Goal: Transaction & Acquisition: Purchase product/service

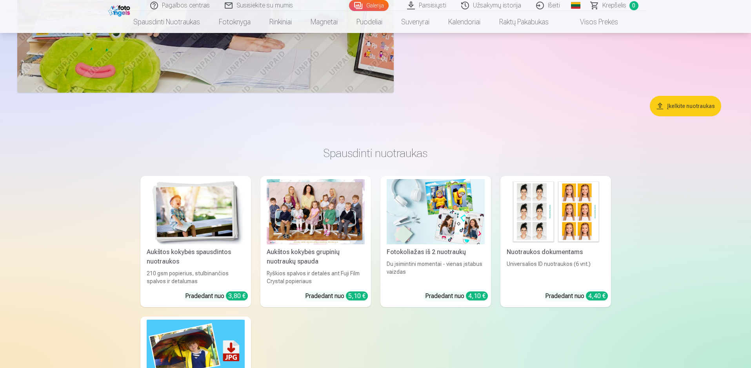
scroll to position [5650, 0]
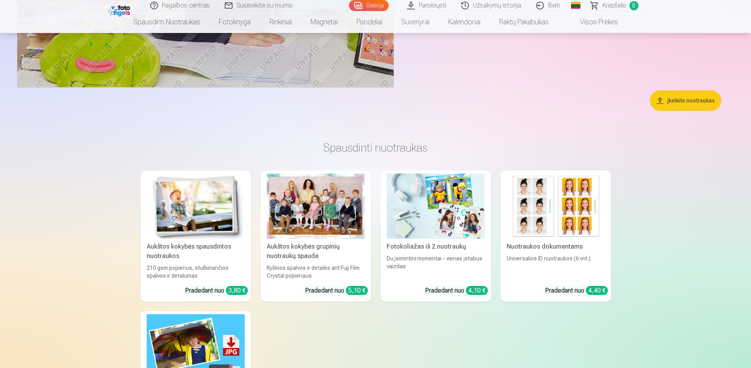
click at [186, 216] on img at bounding box center [196, 206] width 98 height 66
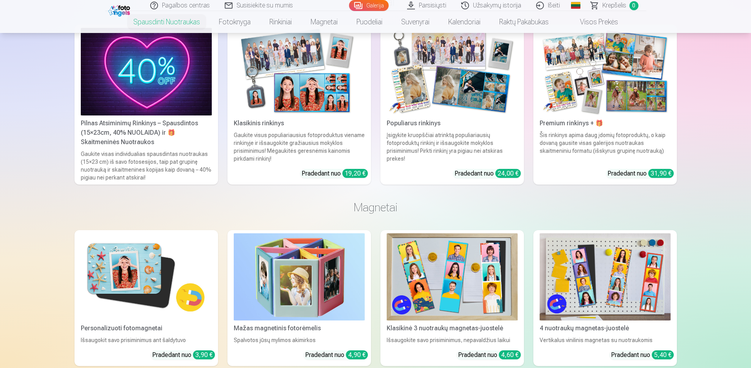
scroll to position [1530, 0]
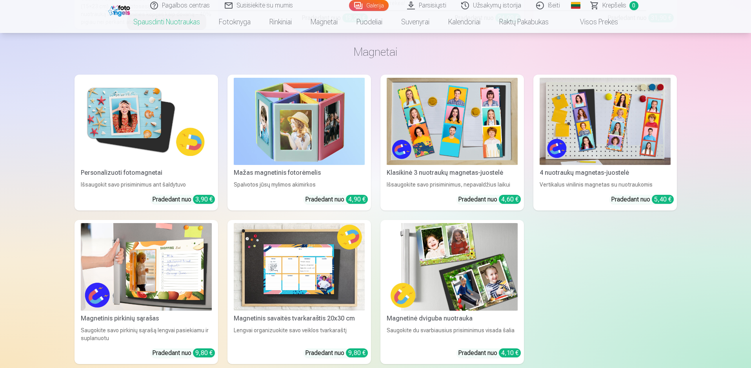
click at [429, 139] on img at bounding box center [452, 121] width 131 height 87
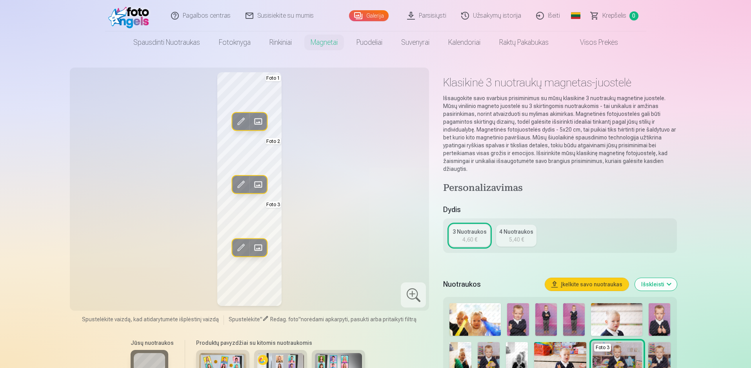
click at [261, 184] on span at bounding box center [258, 184] width 13 height 13
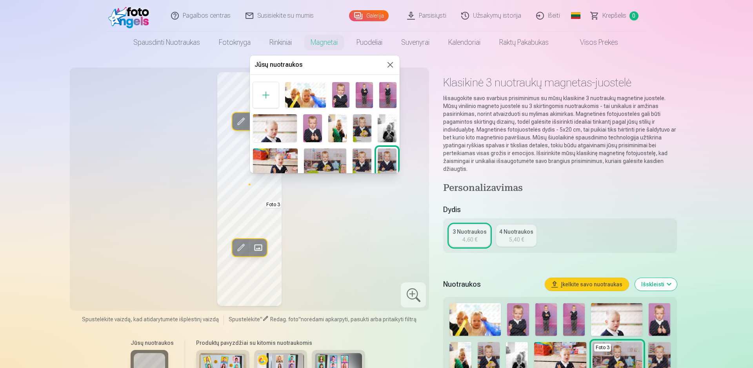
click at [386, 123] on img at bounding box center [387, 128] width 18 height 28
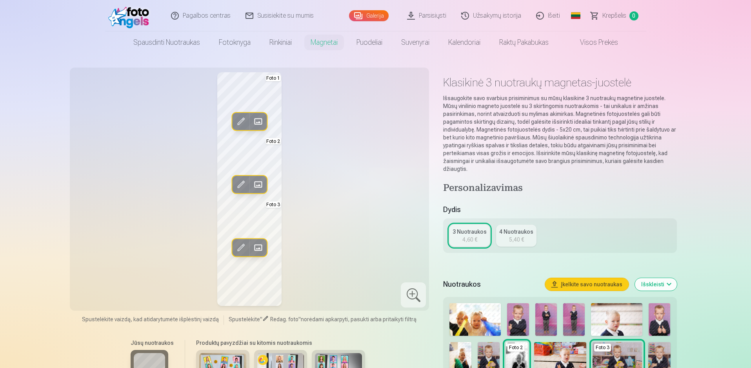
click at [321, 125] on div "Redag. foto Pakeisti Foto 1 Redag. foto Pakeisti Foto 2 Redag. foto Pakeisti Fo…" at bounding box center [250, 188] width 350 height 233
click at [260, 246] on span at bounding box center [258, 247] width 13 height 13
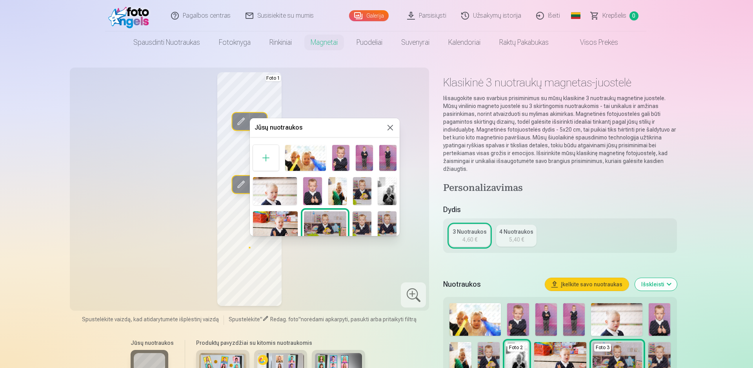
click at [388, 126] on button at bounding box center [390, 127] width 9 height 9
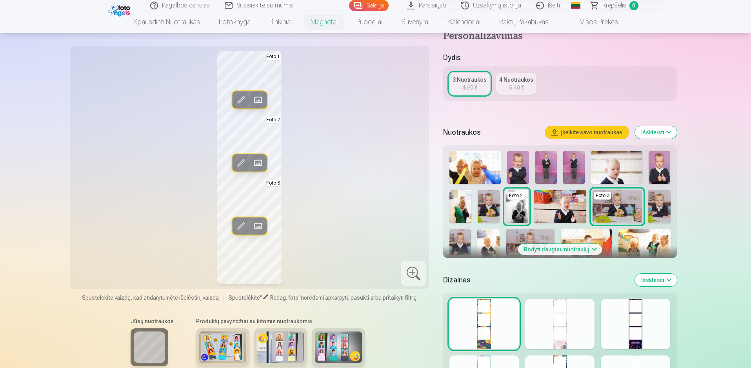
scroll to position [157, 0]
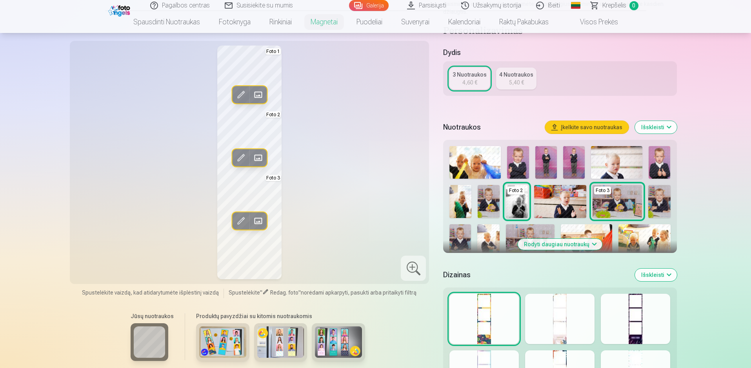
click at [560, 246] on button "Rodyti daugiau nuotraukų" at bounding box center [560, 244] width 84 height 11
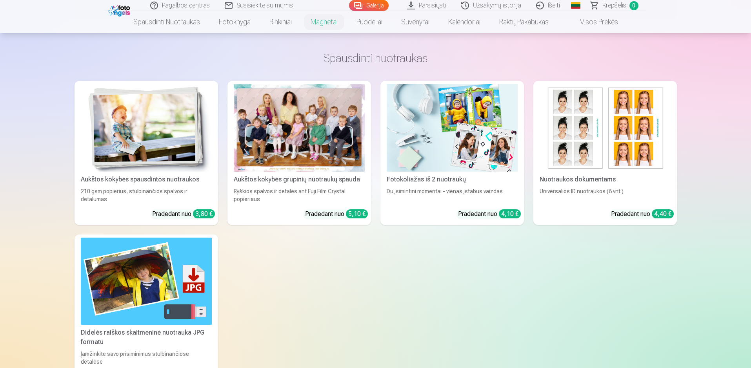
scroll to position [746, 0]
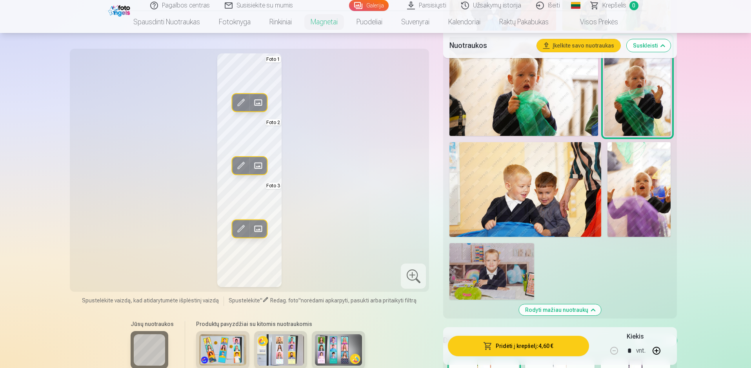
click at [624, 193] on img at bounding box center [639, 189] width 63 height 95
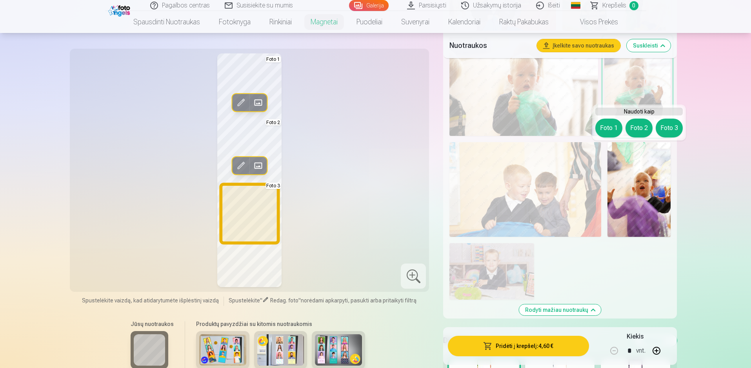
click at [671, 131] on button "Foto 3" at bounding box center [669, 127] width 27 height 19
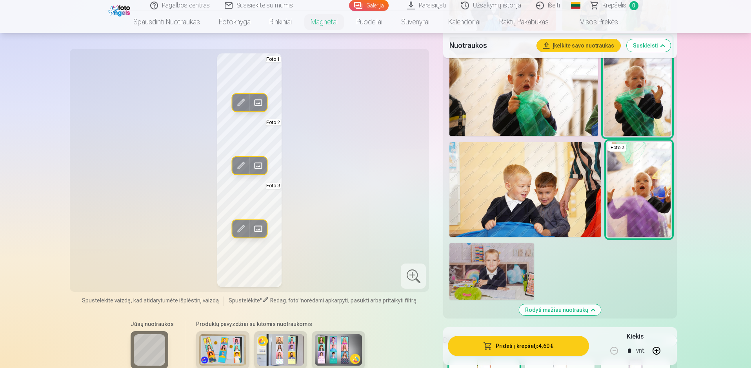
click at [345, 150] on div "Redag. foto Pakeisti Foto 1 Redag. foto Pakeisti Foto 2 Redag. foto Pakeisti Fo…" at bounding box center [250, 169] width 350 height 233
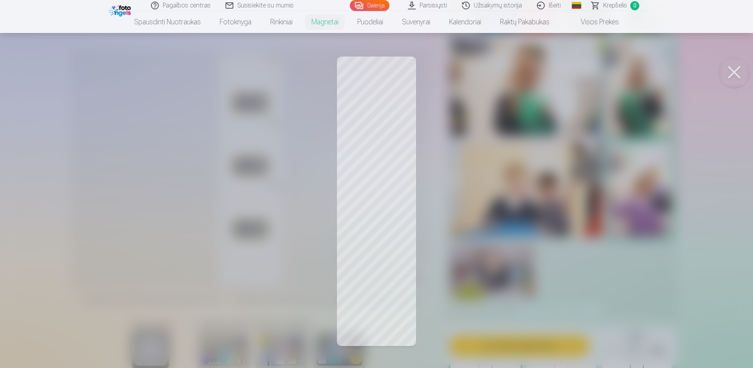
click at [453, 237] on div at bounding box center [376, 184] width 753 height 368
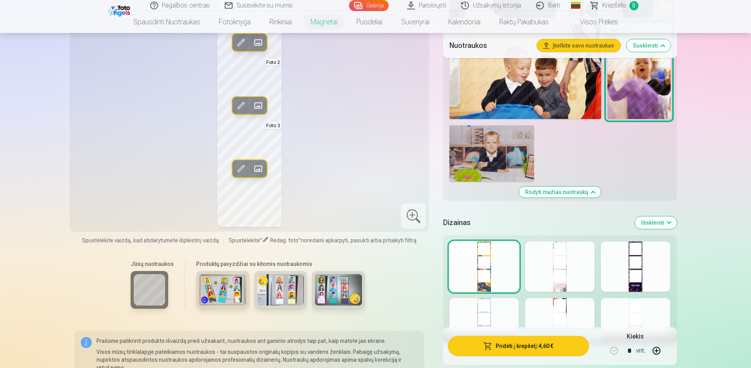
scroll to position [942, 0]
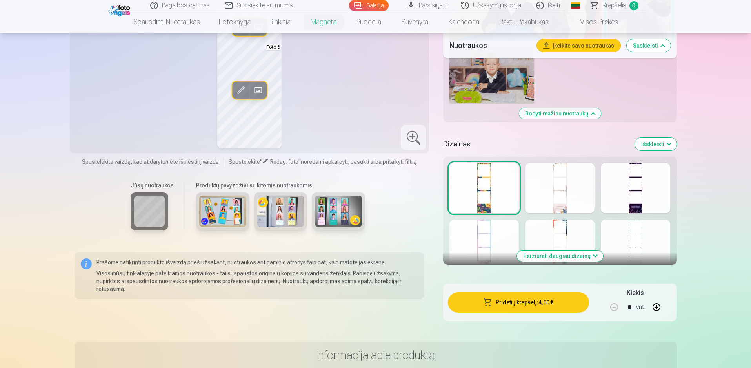
click at [561, 195] on div at bounding box center [559, 188] width 69 height 50
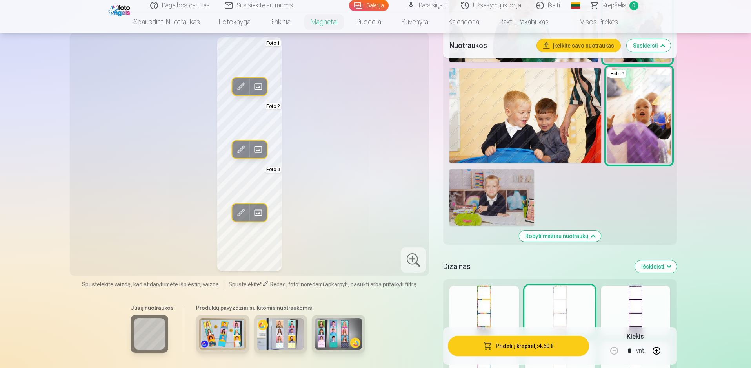
scroll to position [863, 0]
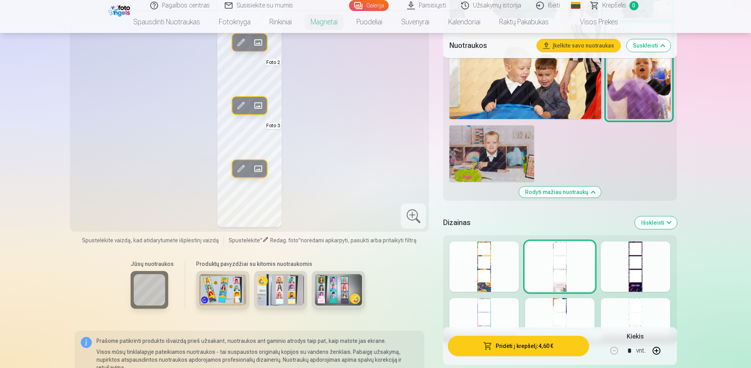
click at [490, 311] on div at bounding box center [484, 323] width 69 height 50
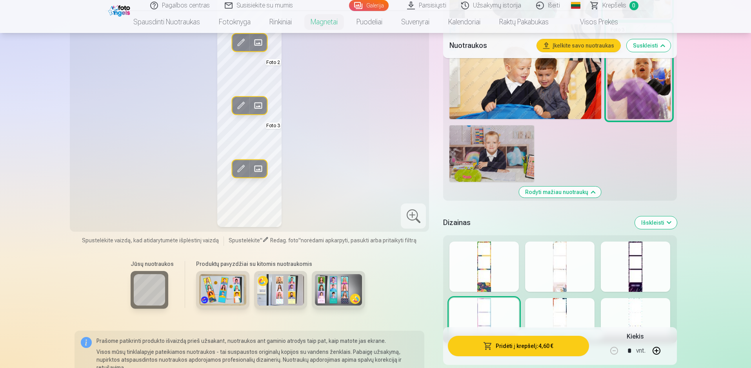
click at [562, 312] on div at bounding box center [559, 323] width 69 height 50
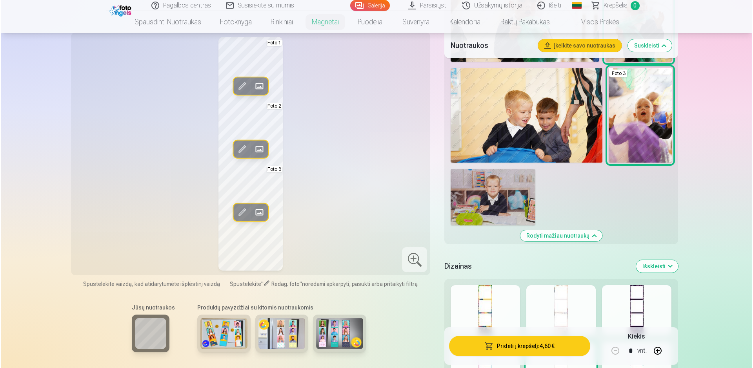
scroll to position [785, 0]
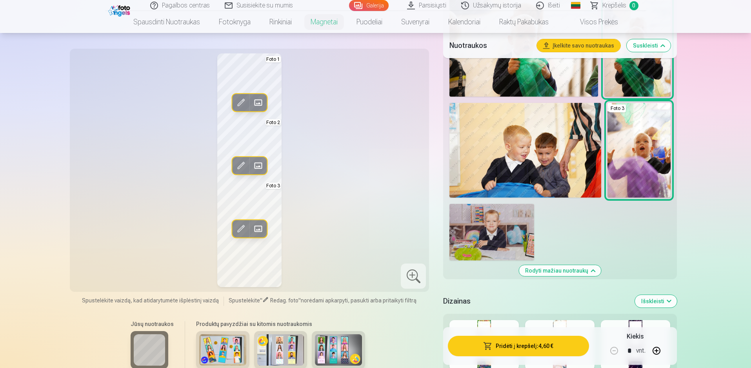
click at [507, 346] on button "Pridėti į krepšelį : 4,60 €" at bounding box center [518, 345] width 141 height 20
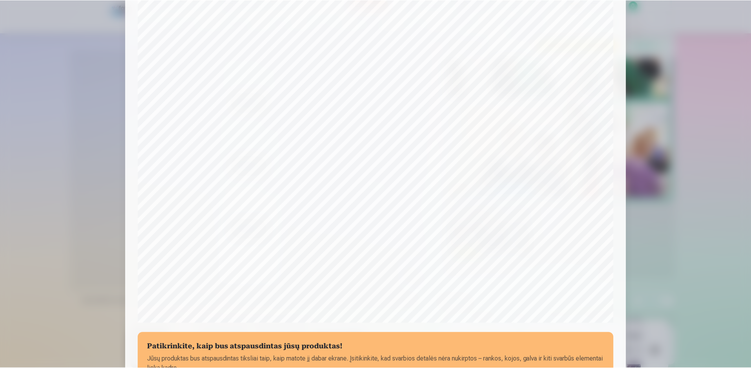
scroll to position [40, 0]
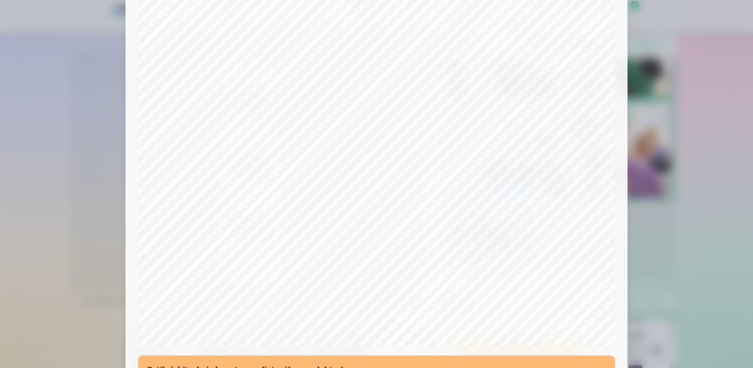
click at [648, 239] on div at bounding box center [376, 184] width 753 height 368
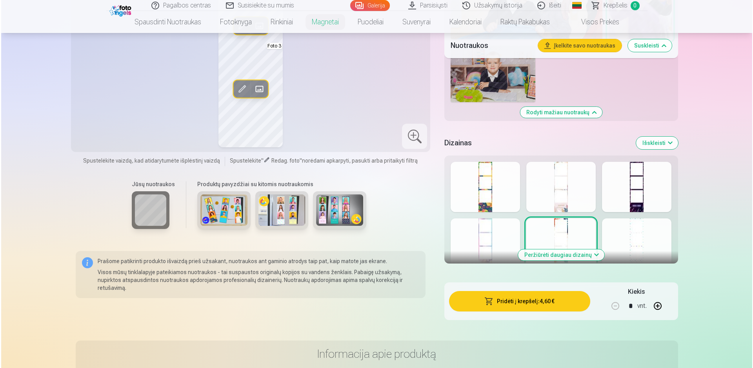
scroll to position [981, 0]
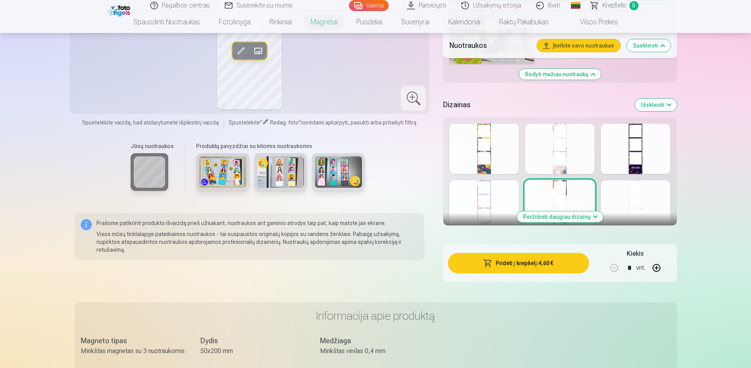
click at [634, 203] on div at bounding box center [635, 205] width 69 height 50
click at [569, 155] on div at bounding box center [559, 149] width 69 height 50
click at [542, 264] on button "Pridėti į krepšelį : 4,60 €" at bounding box center [518, 263] width 141 height 20
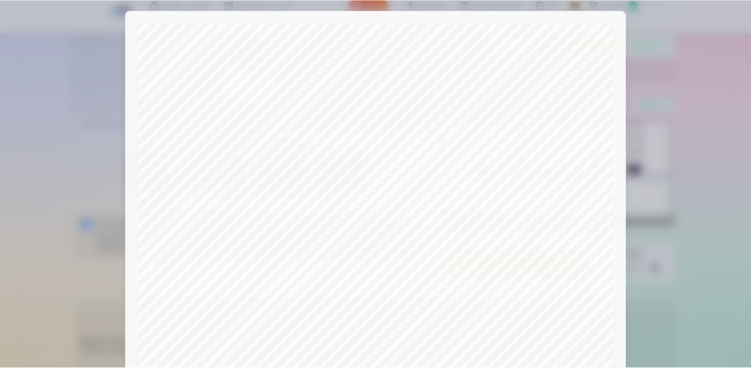
scroll to position [0, 0]
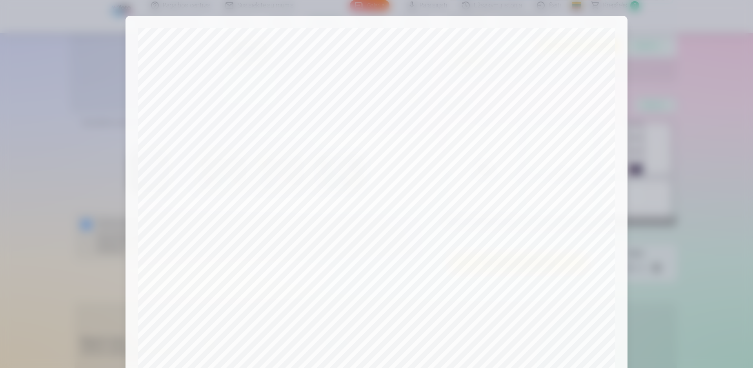
click at [679, 202] on div at bounding box center [376, 184] width 753 height 368
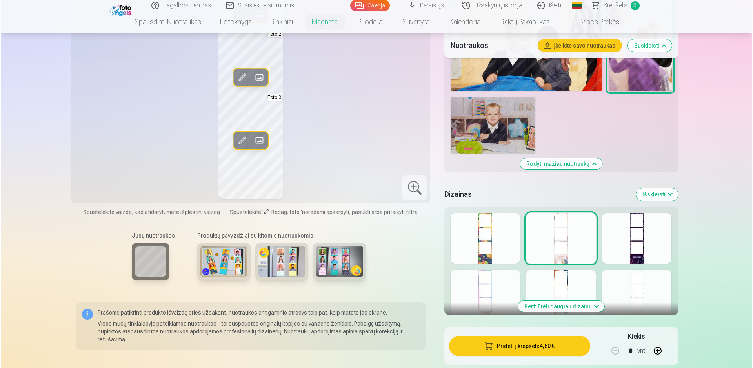
scroll to position [824, 0]
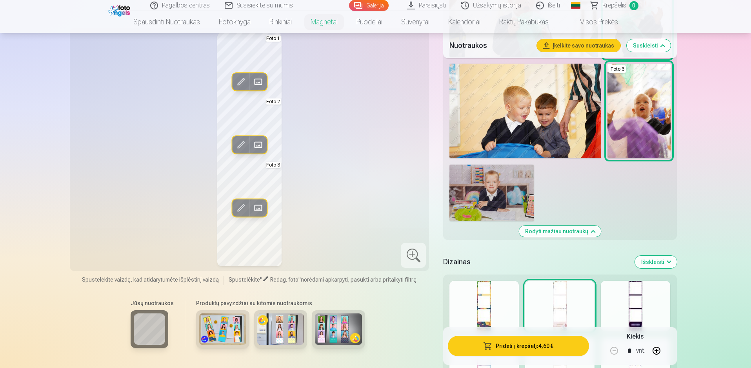
click at [239, 143] on span at bounding box center [241, 144] width 13 height 13
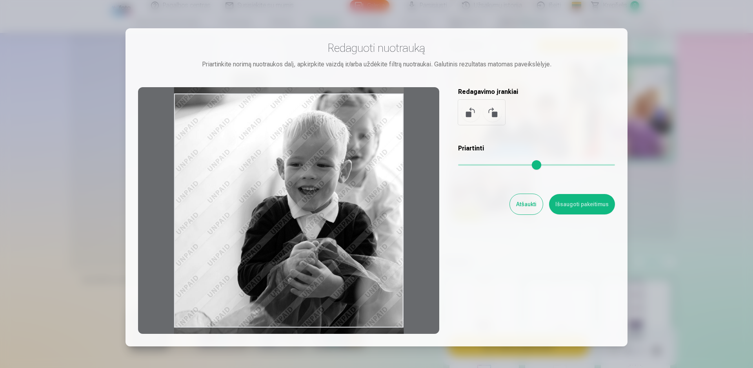
drag, startPoint x: 333, startPoint y: 217, endPoint x: 234, endPoint y: 203, distance: 99.5
click at [234, 203] on div at bounding box center [288, 210] width 301 height 246
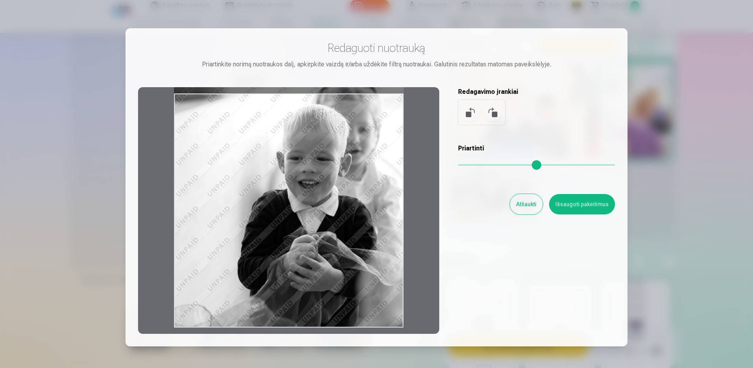
drag, startPoint x: 285, startPoint y: 231, endPoint x: 363, endPoint y: 180, distance: 93.1
click at [363, 180] on div at bounding box center [288, 210] width 301 height 246
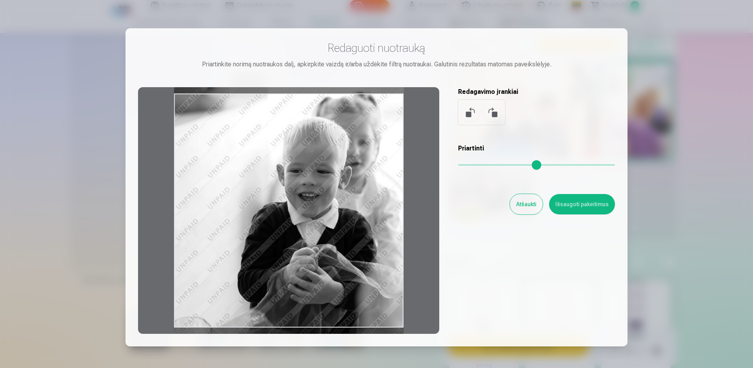
drag, startPoint x: 317, startPoint y: 232, endPoint x: 349, endPoint y: 241, distance: 32.7
click at [349, 241] on div at bounding box center [288, 210] width 301 height 246
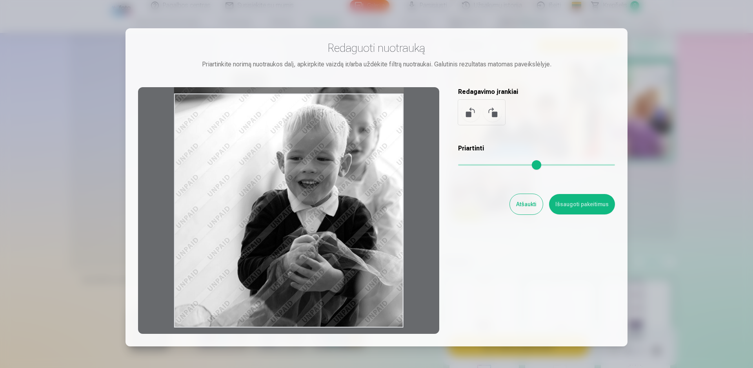
drag, startPoint x: 332, startPoint y: 245, endPoint x: 350, endPoint y: 199, distance: 49.6
click at [350, 199] on div at bounding box center [288, 210] width 301 height 246
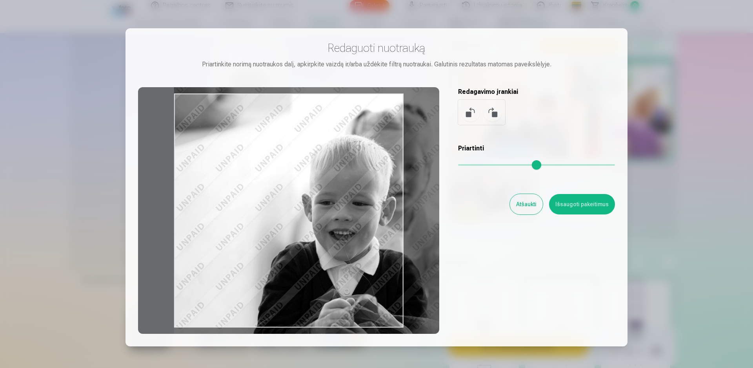
type input "*"
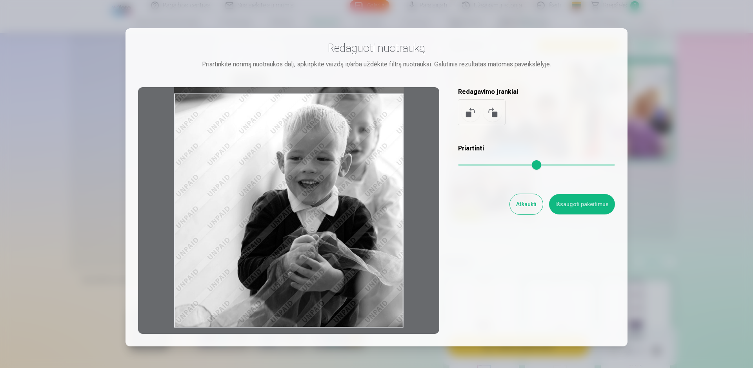
drag, startPoint x: 461, startPoint y: 166, endPoint x: 448, endPoint y: 166, distance: 12.6
click at [458, 166] on input "range" at bounding box center [536, 165] width 157 height 2
drag, startPoint x: 302, startPoint y: 208, endPoint x: 337, endPoint y: 206, distance: 35.8
click at [337, 206] on div at bounding box center [288, 210] width 301 height 246
click at [568, 203] on button "Išsaugoti pakeitimus" at bounding box center [582, 204] width 66 height 20
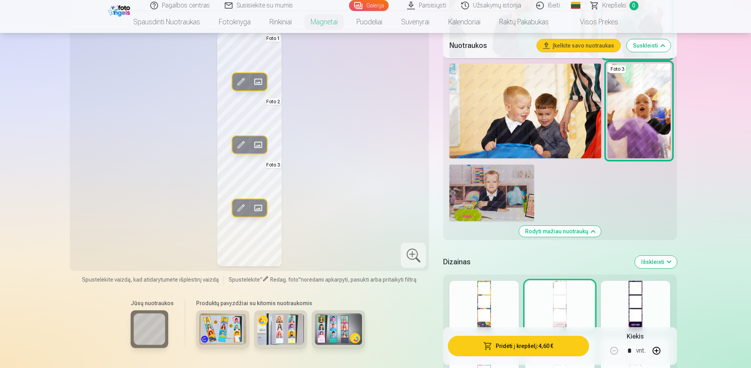
click at [544, 342] on button "Pridėti į krepšelį : 4,60 €" at bounding box center [518, 345] width 141 height 20
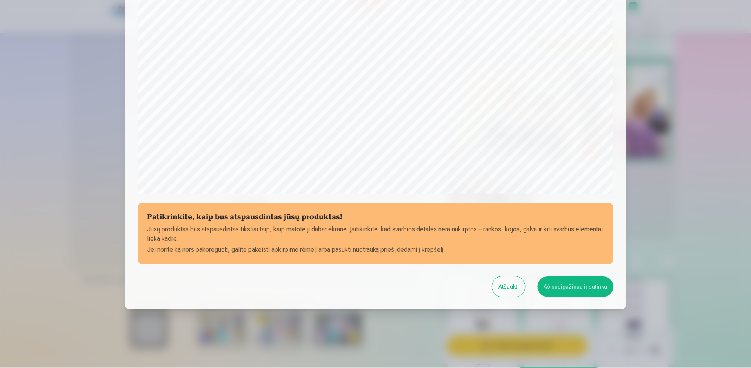
scroll to position [197, 0]
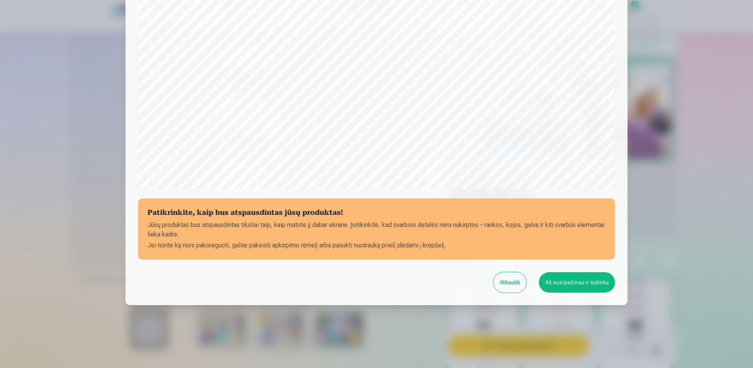
click at [570, 283] on button "Aš susipažinau ir sutinku" at bounding box center [577, 282] width 76 height 20
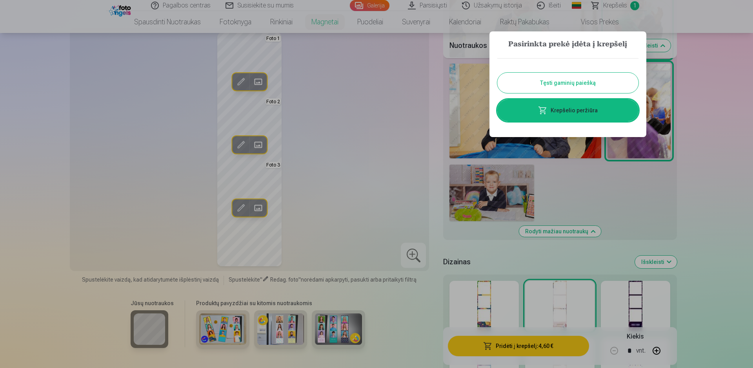
click at [581, 85] on button "Tęsti gaminių paiešką" at bounding box center [568, 83] width 141 height 20
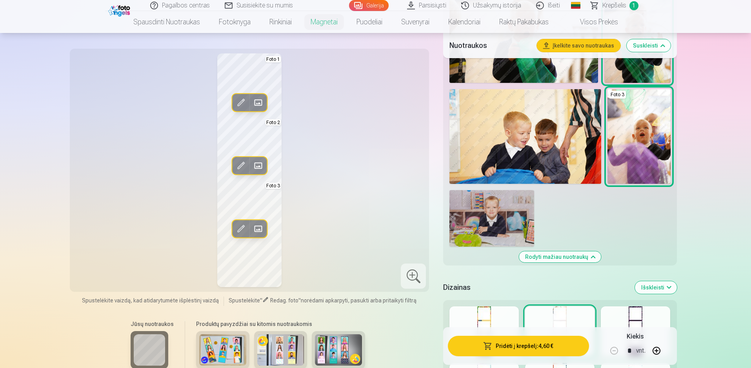
scroll to position [785, 0]
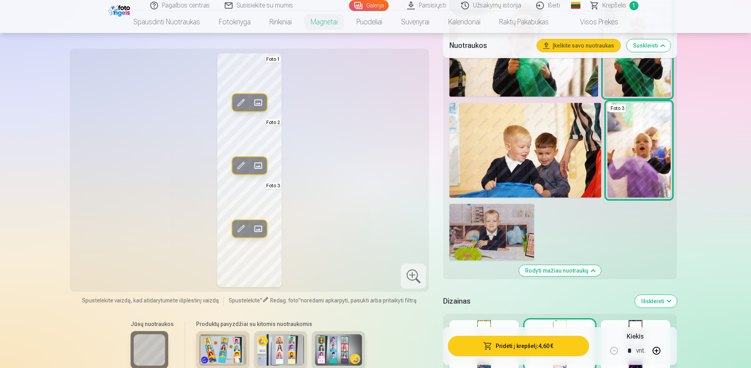
click at [509, 222] on img at bounding box center [492, 232] width 85 height 57
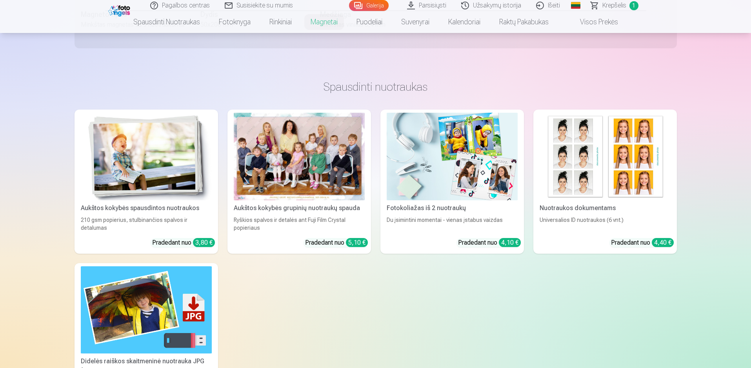
scroll to position [1373, 0]
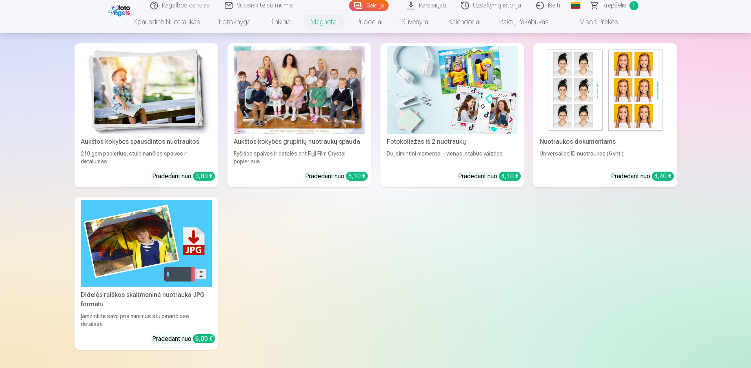
click at [176, 105] on img at bounding box center [146, 89] width 131 height 87
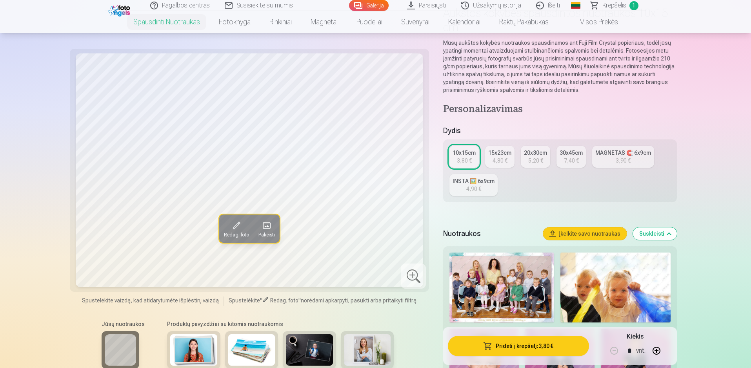
scroll to position [118, 0]
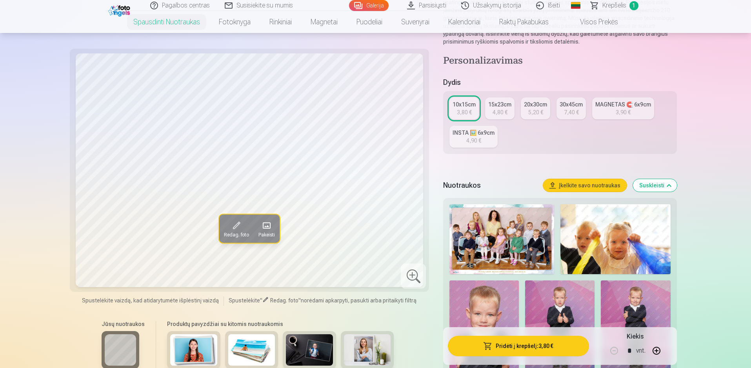
click at [523, 241] on img at bounding box center [502, 239] width 104 height 70
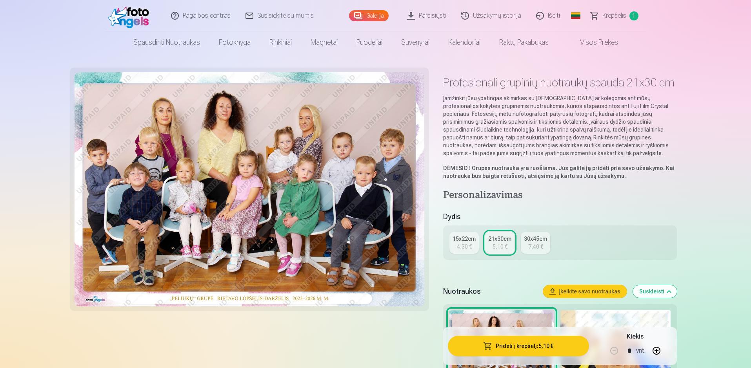
click at [516, 343] on button "Pridėti į krepšelį : 5,10 €" at bounding box center [518, 345] width 141 height 20
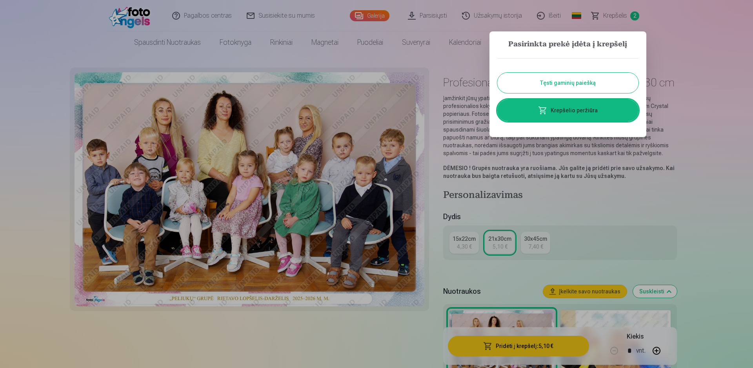
click at [568, 82] on button "Tęsti gaminių paiešką" at bounding box center [568, 83] width 141 height 20
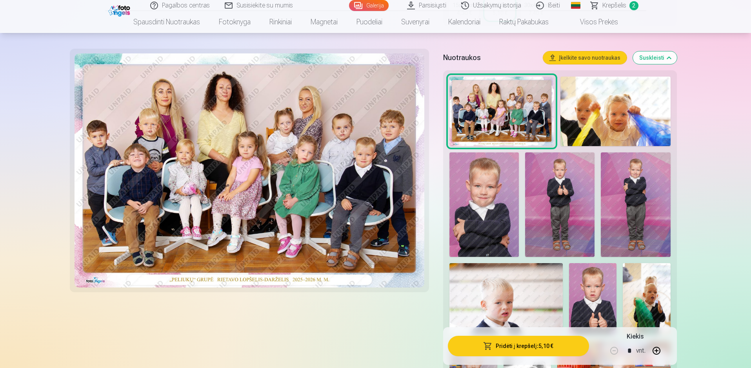
scroll to position [235, 0]
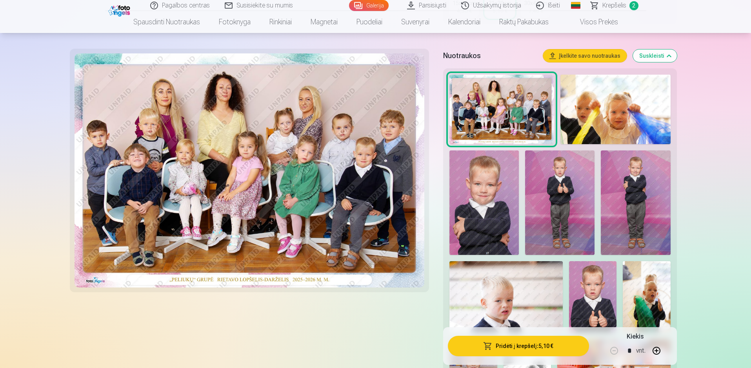
click at [497, 193] on img at bounding box center [484, 202] width 69 height 104
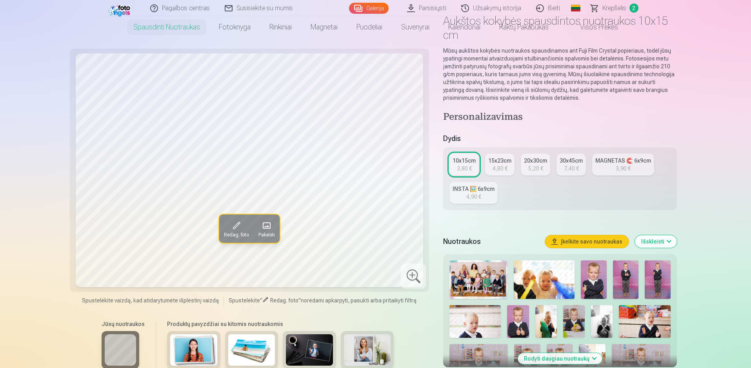
scroll to position [78, 0]
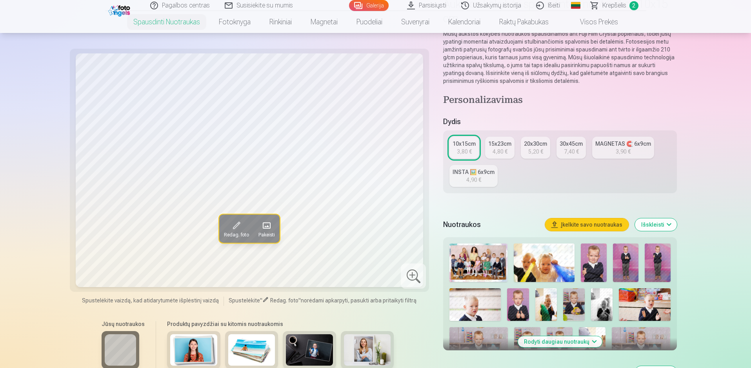
click at [591, 268] on img at bounding box center [594, 262] width 26 height 38
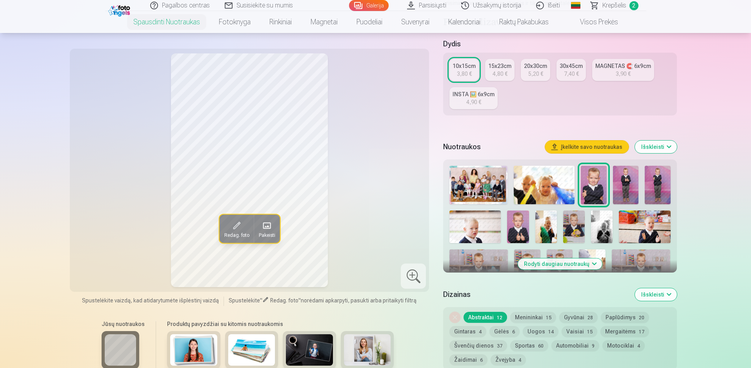
scroll to position [235, 0]
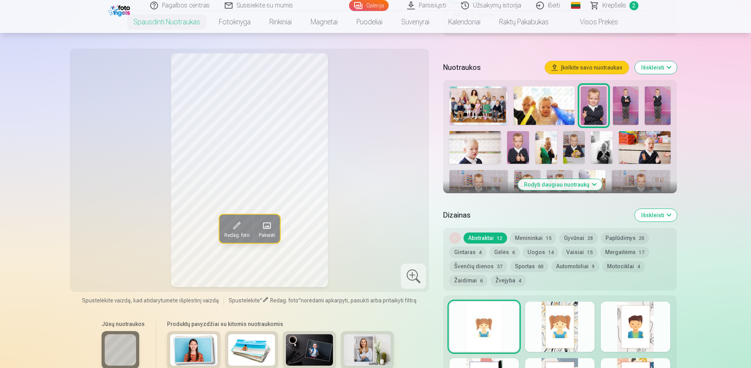
click at [531, 237] on button "Menininkai 15" at bounding box center [533, 237] width 46 height 11
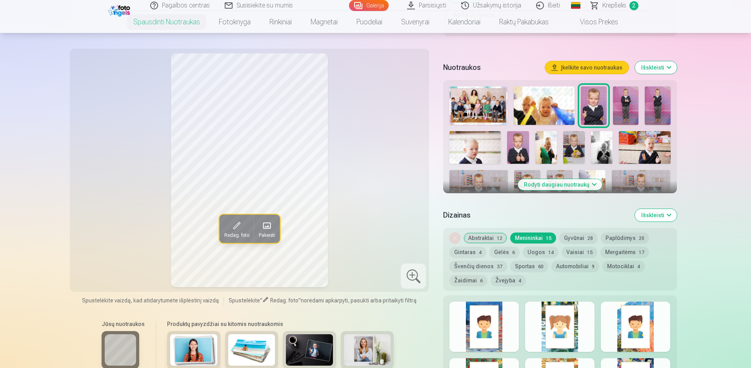
click at [544, 253] on button "Uogos 14" at bounding box center [541, 251] width 36 height 11
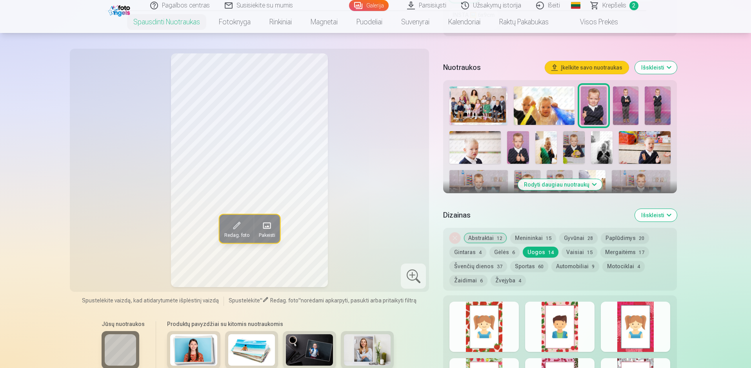
click at [619, 263] on button "Motociklai 4" at bounding box center [624, 266] width 42 height 11
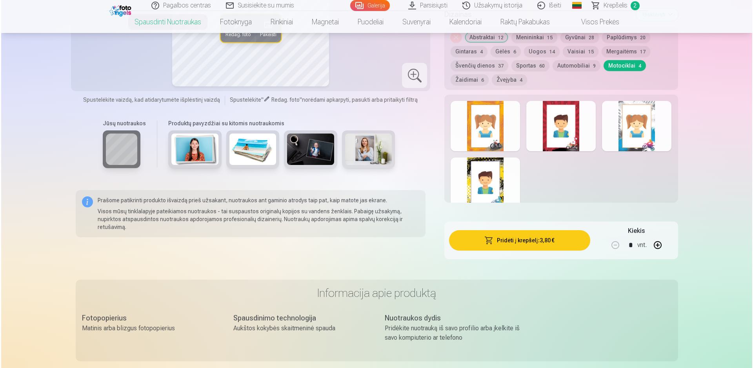
scroll to position [471, 0]
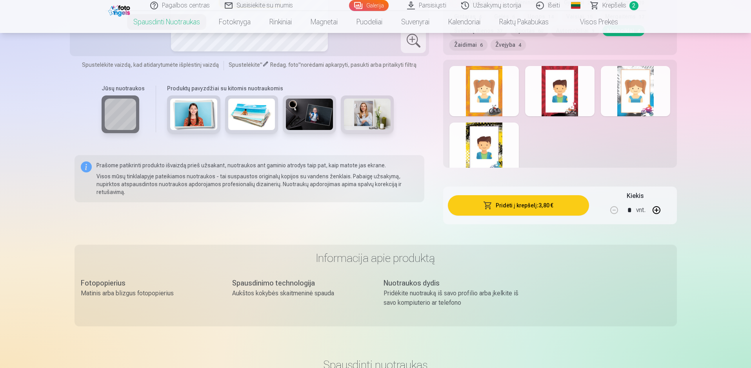
click at [504, 208] on button "Pridėti į krepšelį : 3,80 €" at bounding box center [518, 205] width 141 height 20
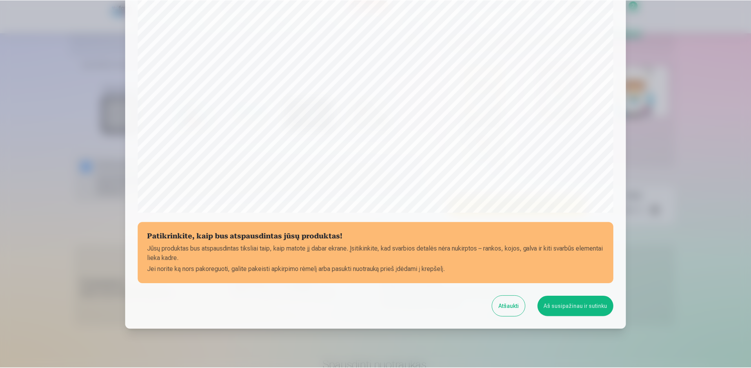
scroll to position [197, 0]
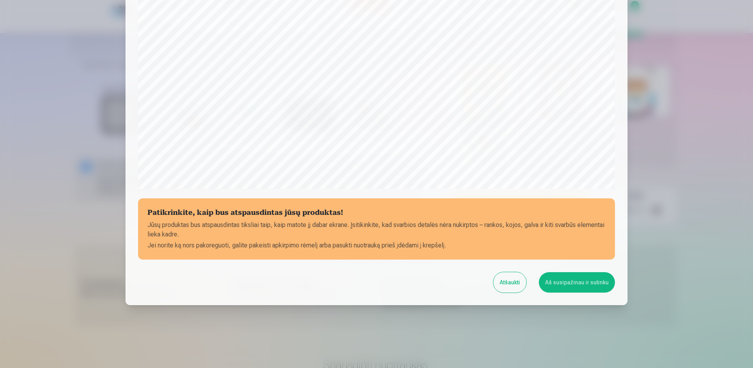
click at [559, 278] on button "Aš susipažinau ir sutinku" at bounding box center [577, 282] width 76 height 20
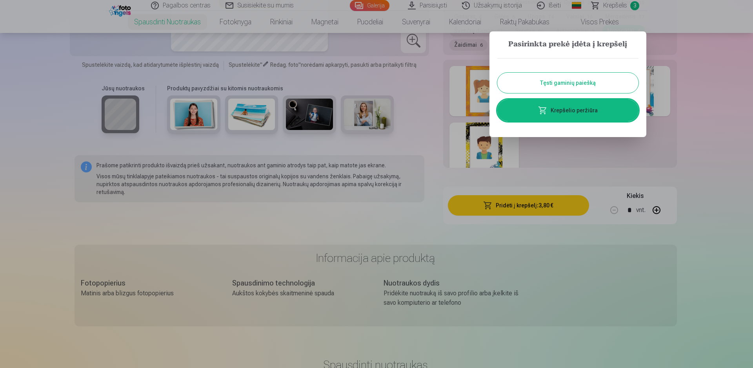
click at [573, 78] on button "Tęsti gaminių paiešką" at bounding box center [568, 83] width 141 height 20
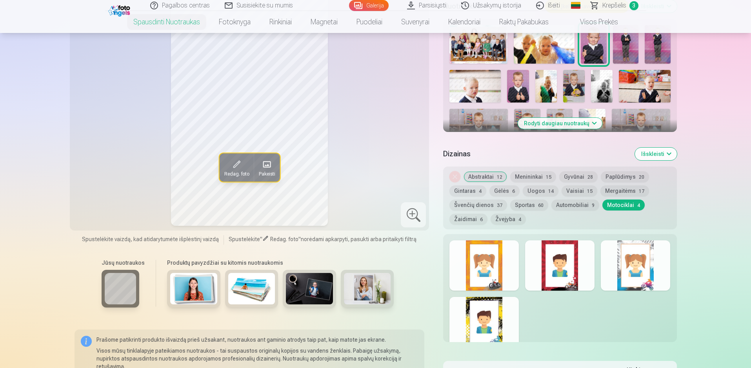
scroll to position [157, 0]
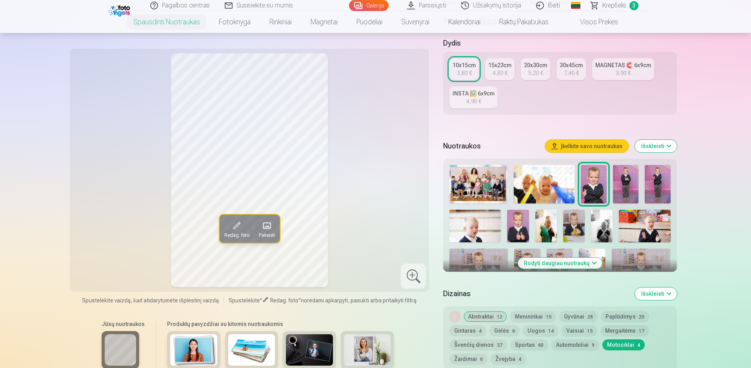
click at [558, 258] on button "Rodyti daugiau nuotraukų" at bounding box center [560, 262] width 84 height 11
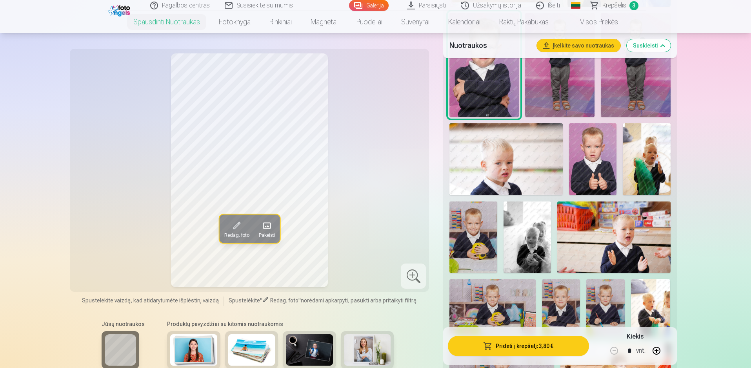
scroll to position [432, 0]
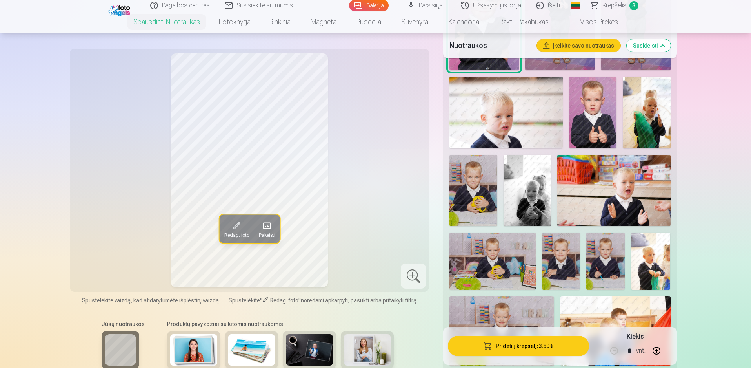
click at [488, 278] on img at bounding box center [493, 260] width 86 height 57
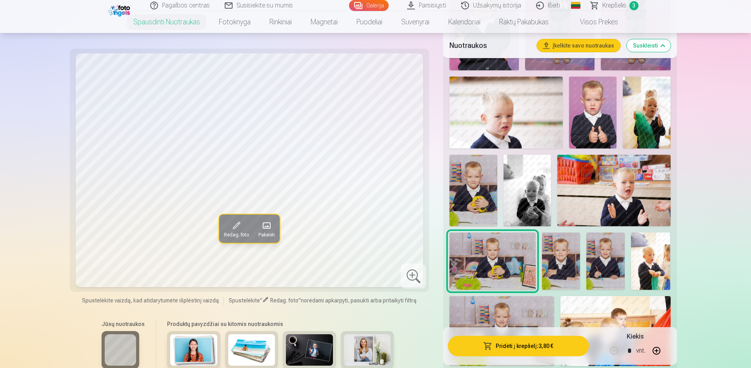
click at [576, 271] on img at bounding box center [561, 260] width 38 height 57
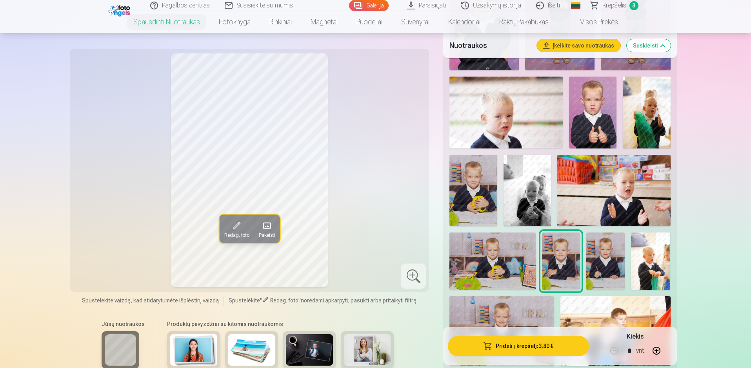
click at [600, 271] on img at bounding box center [606, 260] width 38 height 57
click at [547, 265] on img at bounding box center [561, 260] width 38 height 57
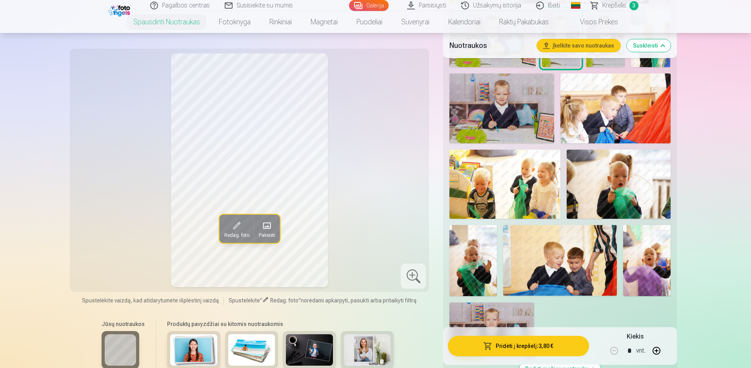
scroll to position [667, 0]
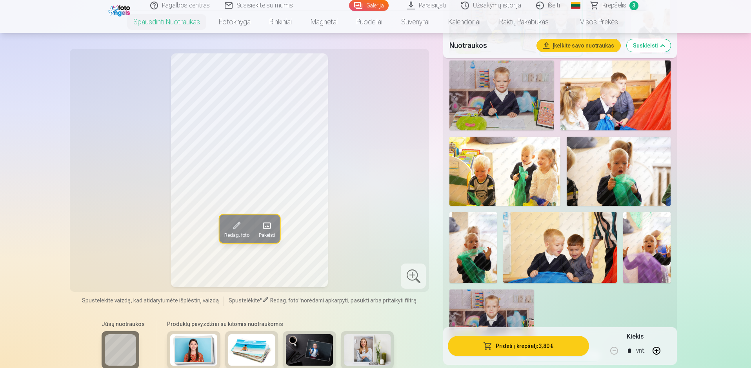
click at [558, 262] on img at bounding box center [560, 247] width 114 height 71
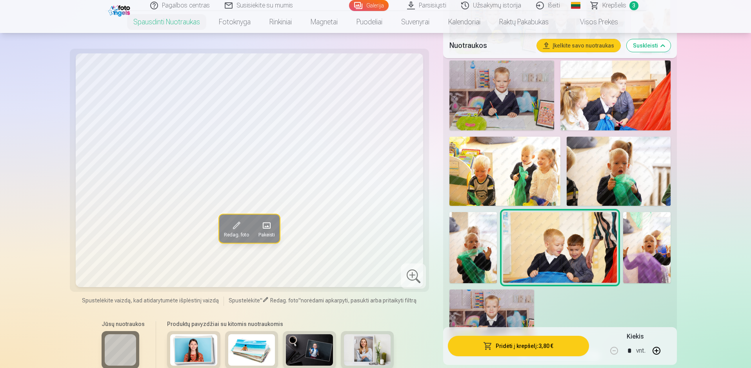
scroll to position [706, 0]
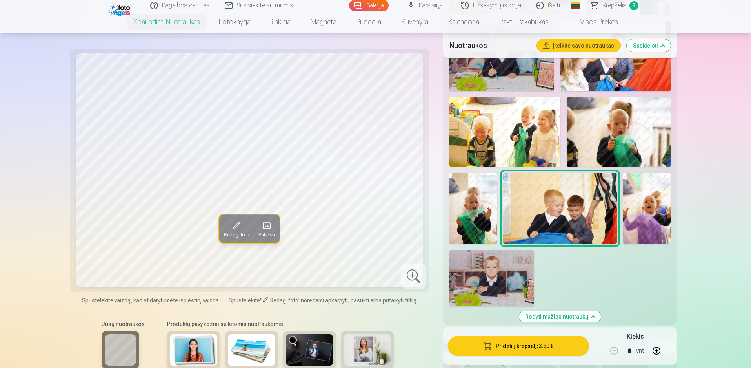
click at [515, 281] on img at bounding box center [492, 278] width 85 height 57
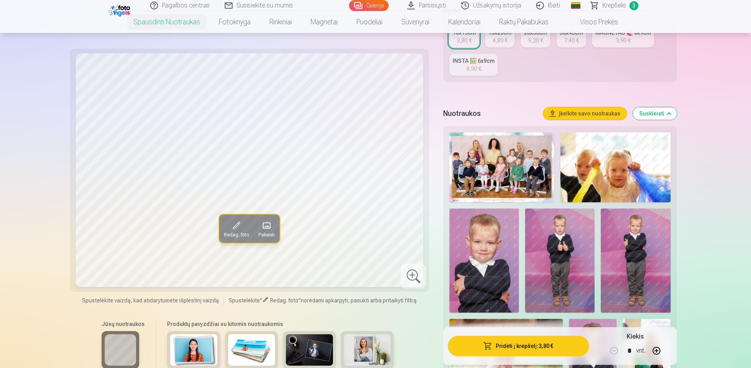
scroll to position [196, 0]
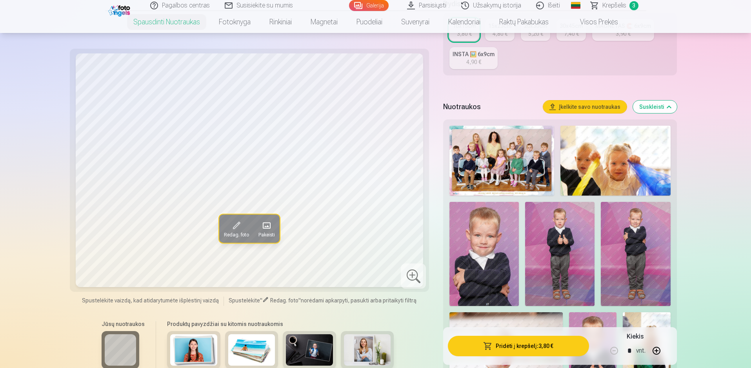
click at [560, 257] on img at bounding box center [559, 254] width 69 height 104
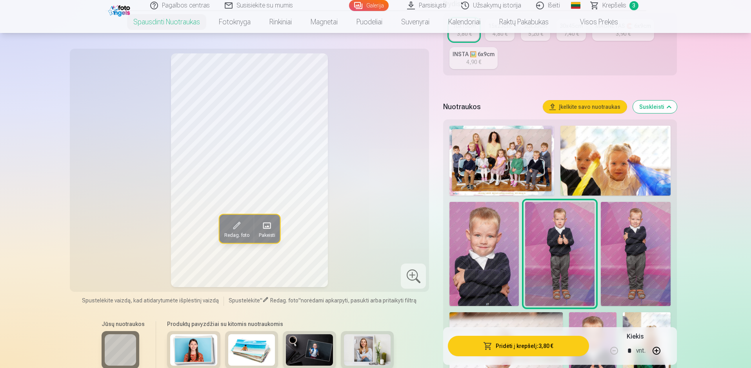
click at [506, 261] on img at bounding box center [484, 254] width 69 height 104
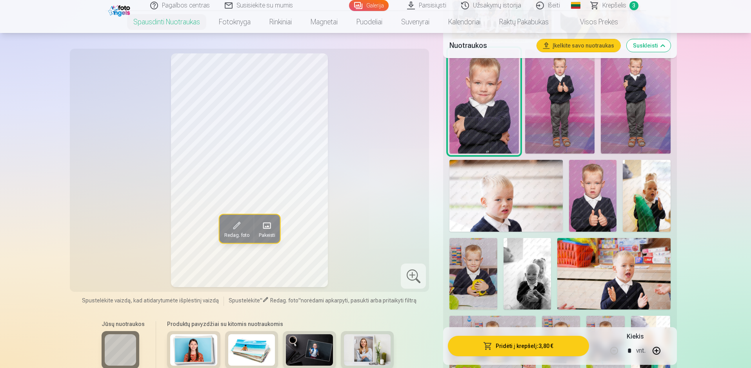
scroll to position [392, 0]
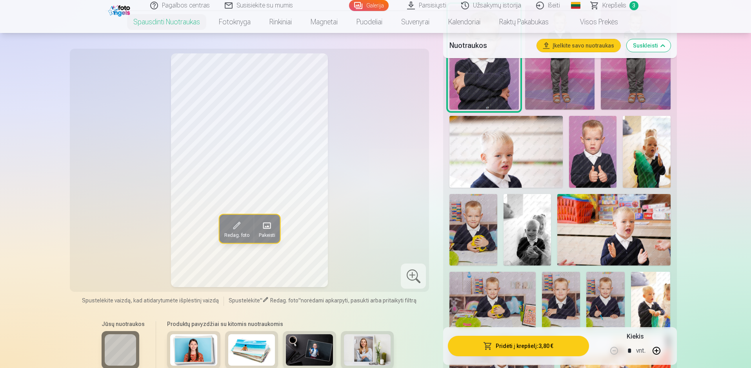
click at [482, 250] on img at bounding box center [473, 229] width 47 height 71
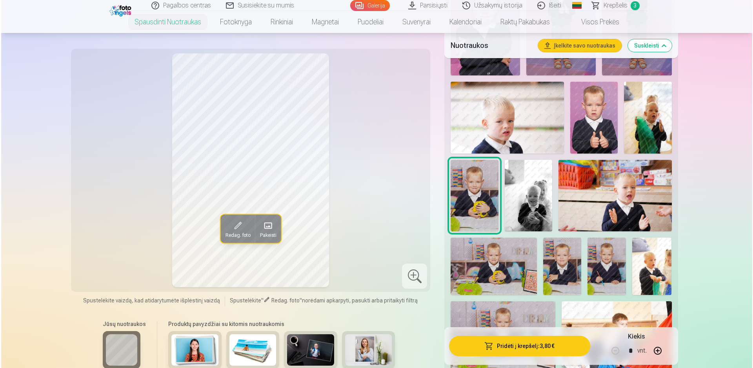
scroll to position [432, 0]
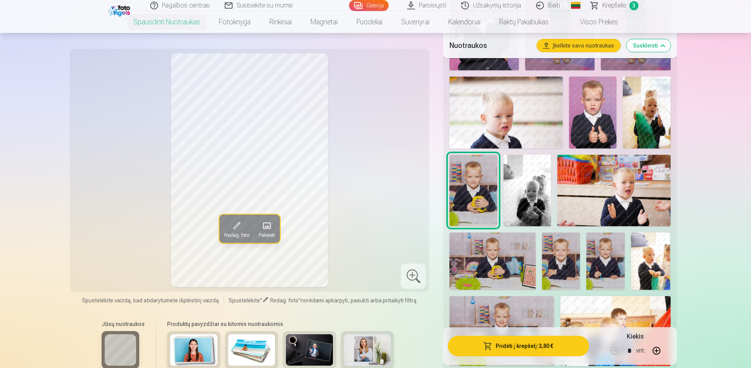
click at [604, 263] on img at bounding box center [606, 260] width 38 height 57
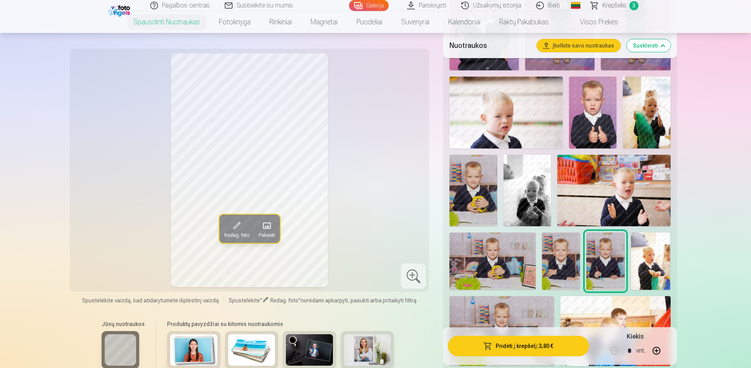
click at [566, 267] on img at bounding box center [561, 260] width 38 height 57
click at [522, 268] on img at bounding box center [493, 260] width 86 height 57
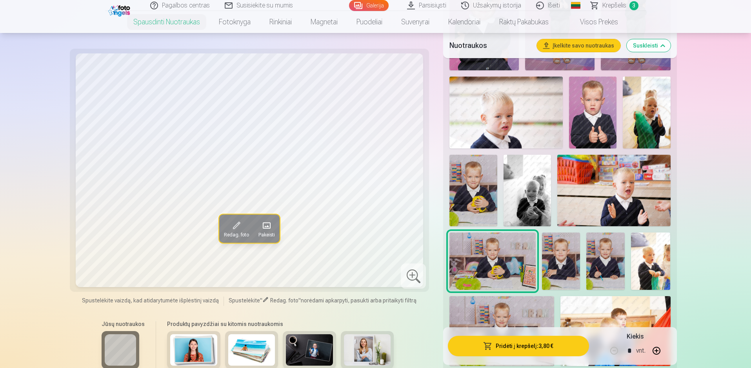
click at [568, 271] on img at bounding box center [561, 260] width 38 height 57
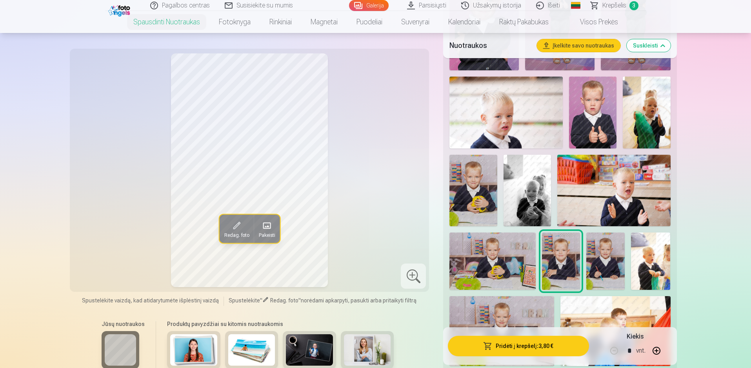
click at [521, 342] on button "Pridėti į krepšelį : 3,80 €" at bounding box center [518, 345] width 141 height 20
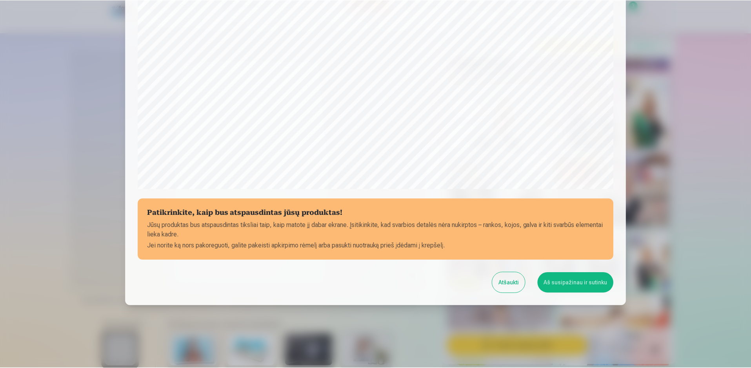
scroll to position [197, 0]
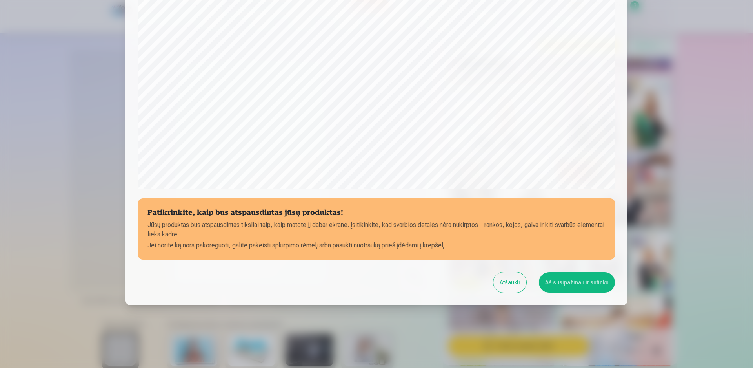
click at [566, 286] on button "Aš susipažinau ir sutinku" at bounding box center [577, 282] width 76 height 20
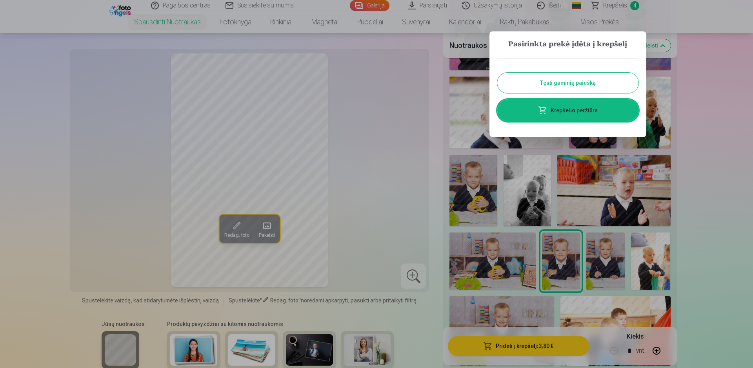
click at [552, 112] on link "Krepšelio peržiūra" at bounding box center [568, 110] width 141 height 22
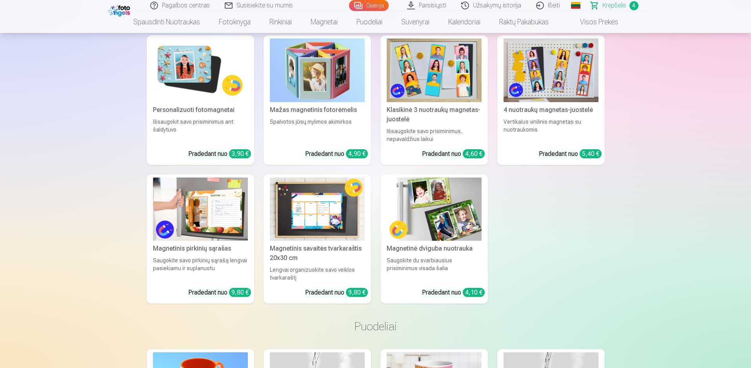
scroll to position [1648, 0]
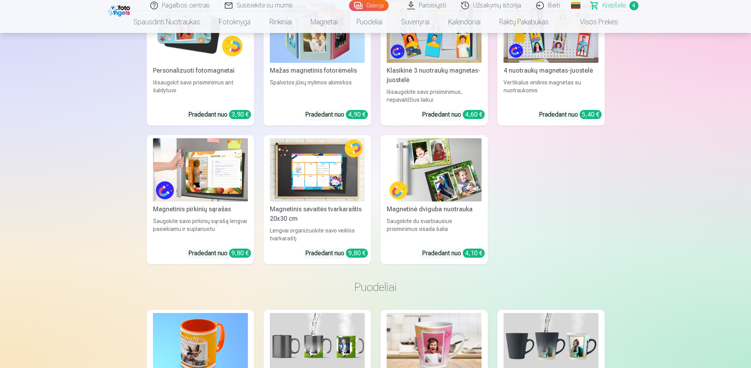
click at [437, 176] on img at bounding box center [434, 169] width 95 height 63
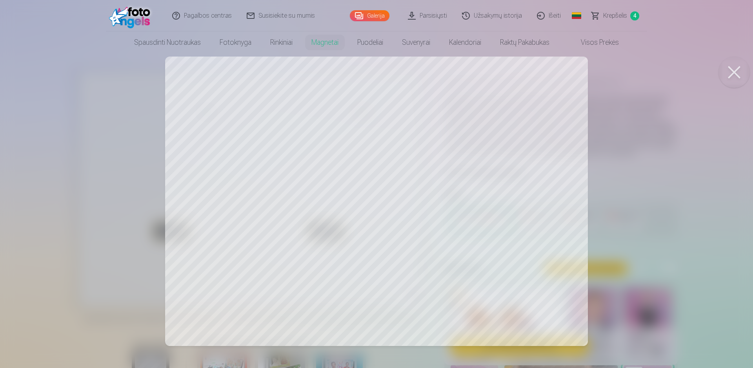
click at [609, 193] on div at bounding box center [376, 184] width 753 height 368
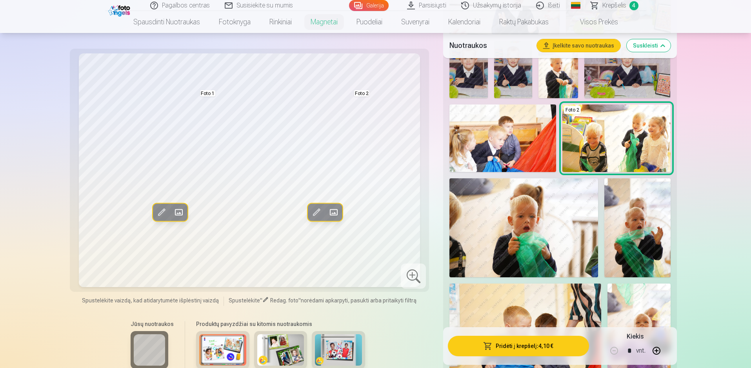
click at [388, 332] on div "Jūsų nuotraukos Produktų pavyzdžiai su kitomis nuotraukomis" at bounding box center [250, 348] width 350 height 66
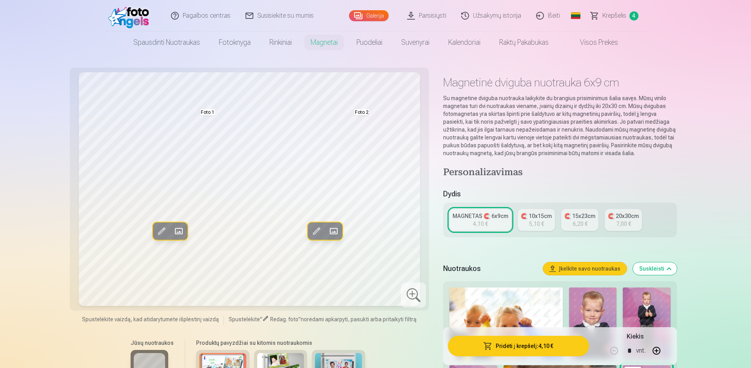
click at [529, 221] on div "5,10 €" at bounding box center [536, 224] width 15 height 8
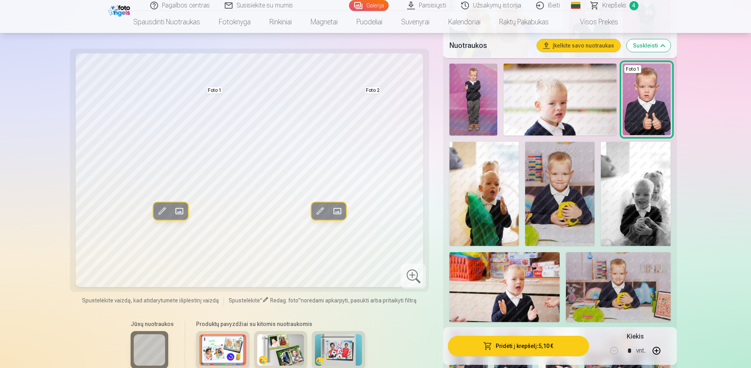
scroll to position [353, 0]
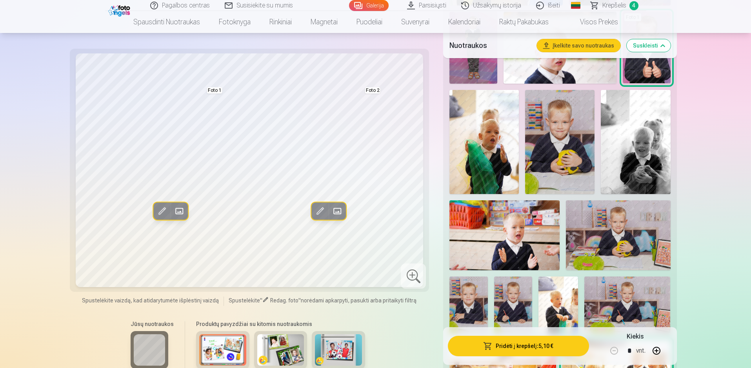
click at [504, 299] on img at bounding box center [513, 304] width 38 height 57
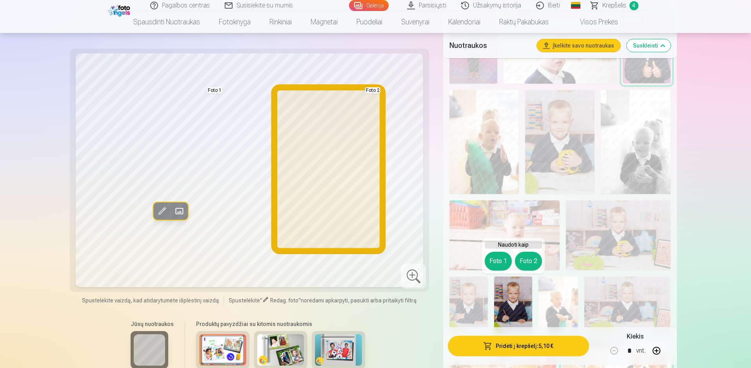
click at [532, 257] on button "Foto 2" at bounding box center [528, 261] width 27 height 19
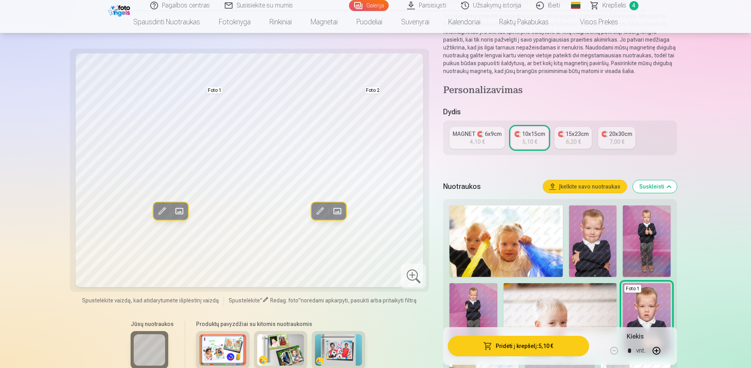
scroll to position [0, 0]
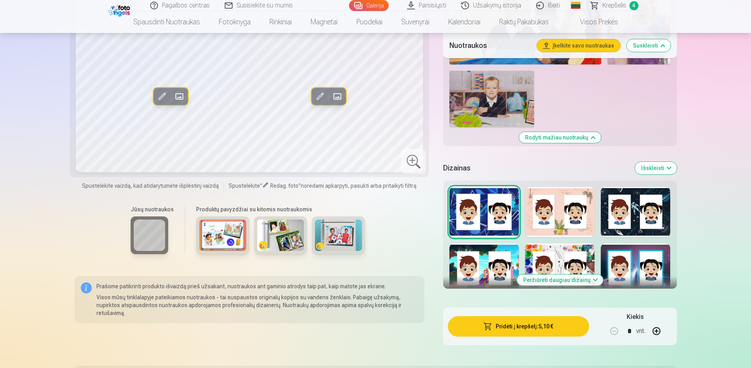
scroll to position [902, 0]
click at [554, 220] on div at bounding box center [559, 211] width 69 height 50
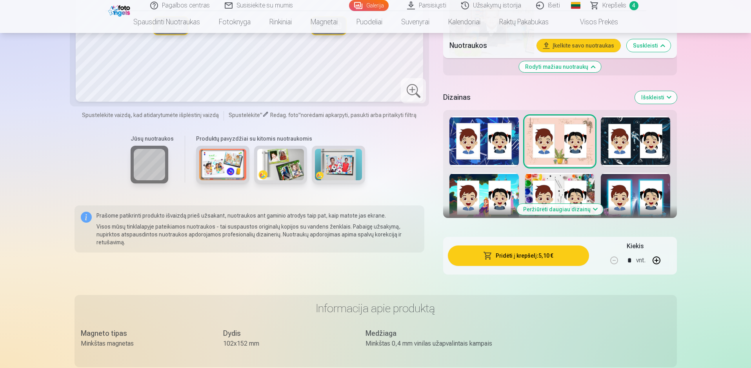
scroll to position [981, 0]
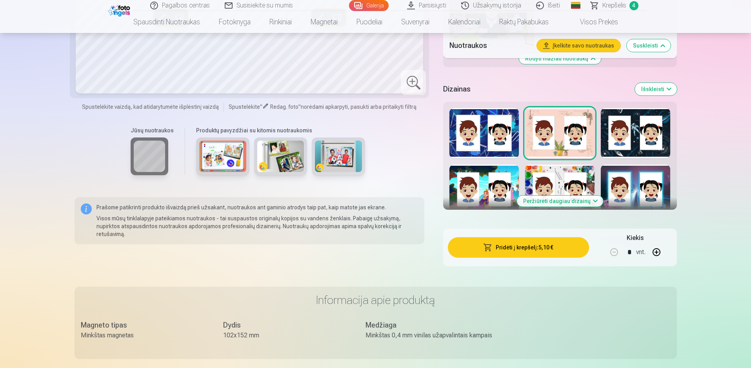
click at [569, 199] on button "Peržiūrėti daugiau dizainų" at bounding box center [560, 200] width 86 height 11
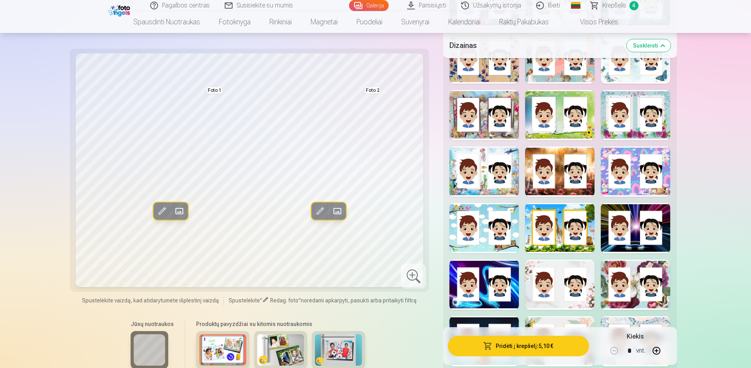
scroll to position [1177, 0]
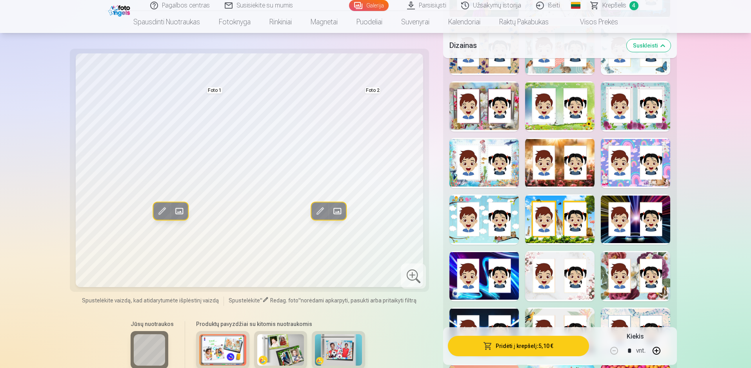
click at [494, 222] on div at bounding box center [484, 219] width 69 height 50
click at [561, 276] on div at bounding box center [559, 276] width 69 height 50
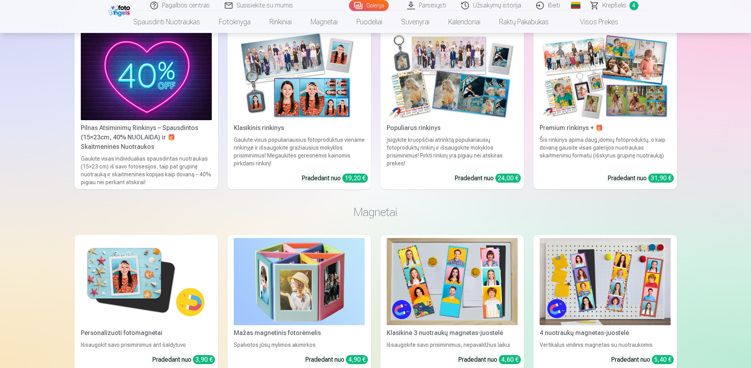
scroll to position [2511, 0]
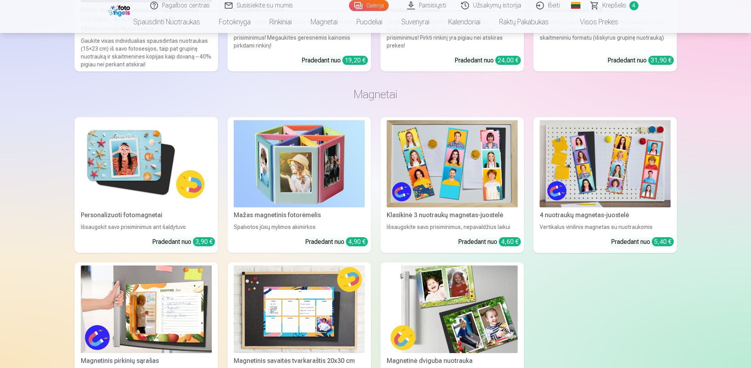
click at [142, 183] on img at bounding box center [146, 163] width 131 height 87
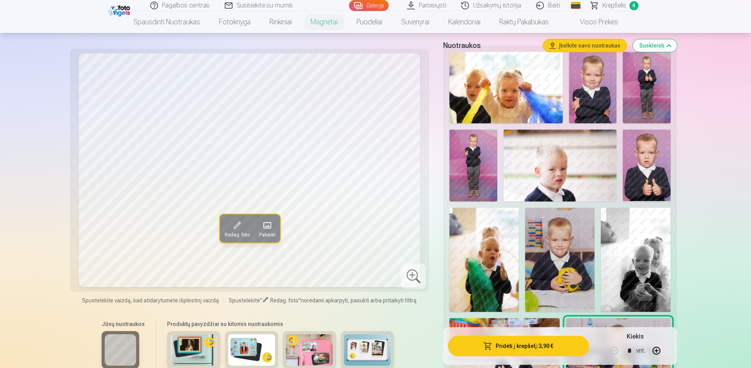
scroll to position [78, 0]
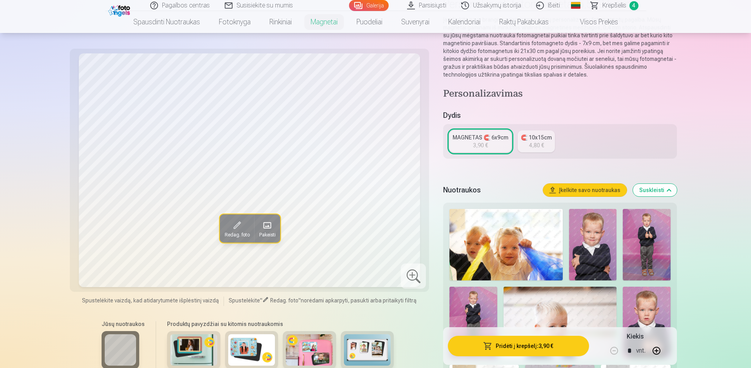
click at [611, 9] on span "Krepšelis" at bounding box center [615, 5] width 24 height 9
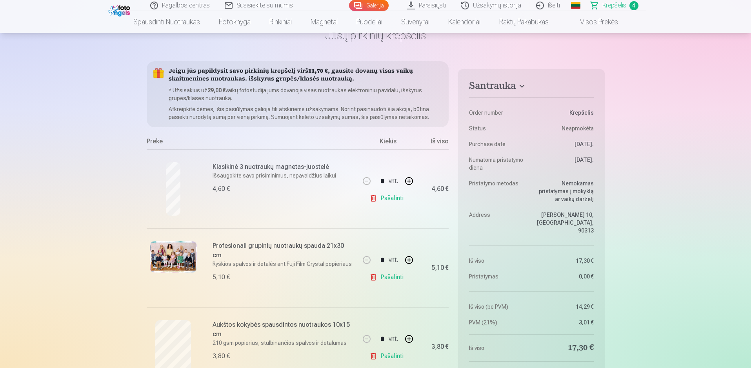
scroll to position [39, 0]
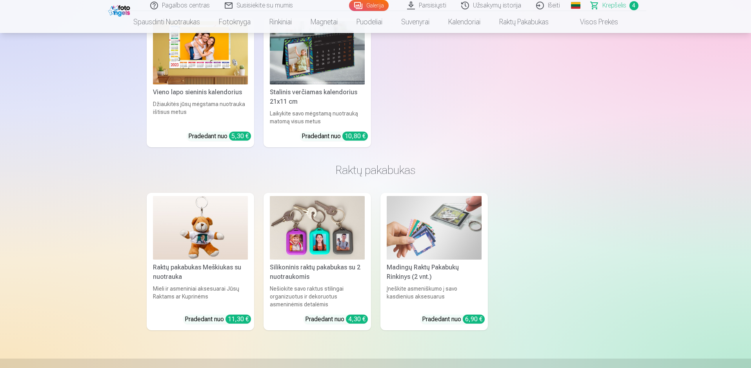
scroll to position [3069, 0]
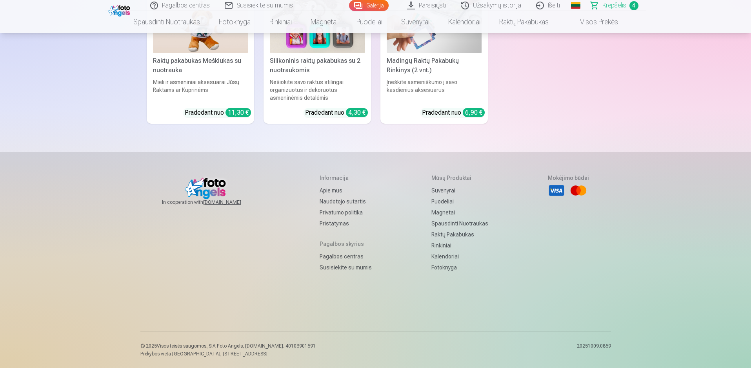
click at [616, 5] on span "Krepšelis" at bounding box center [615, 5] width 24 height 9
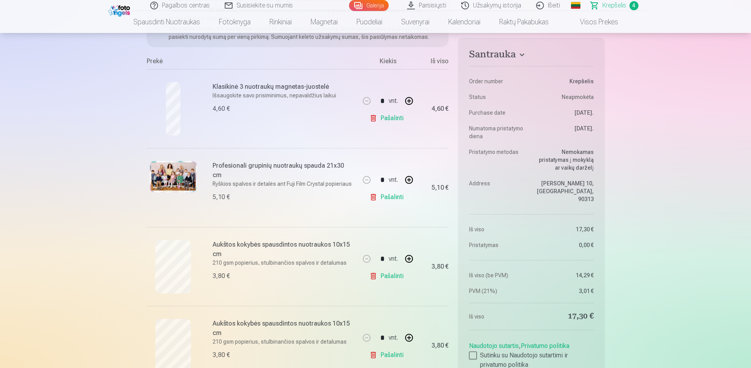
scroll to position [157, 0]
